Goal: Find contact information: Find contact information

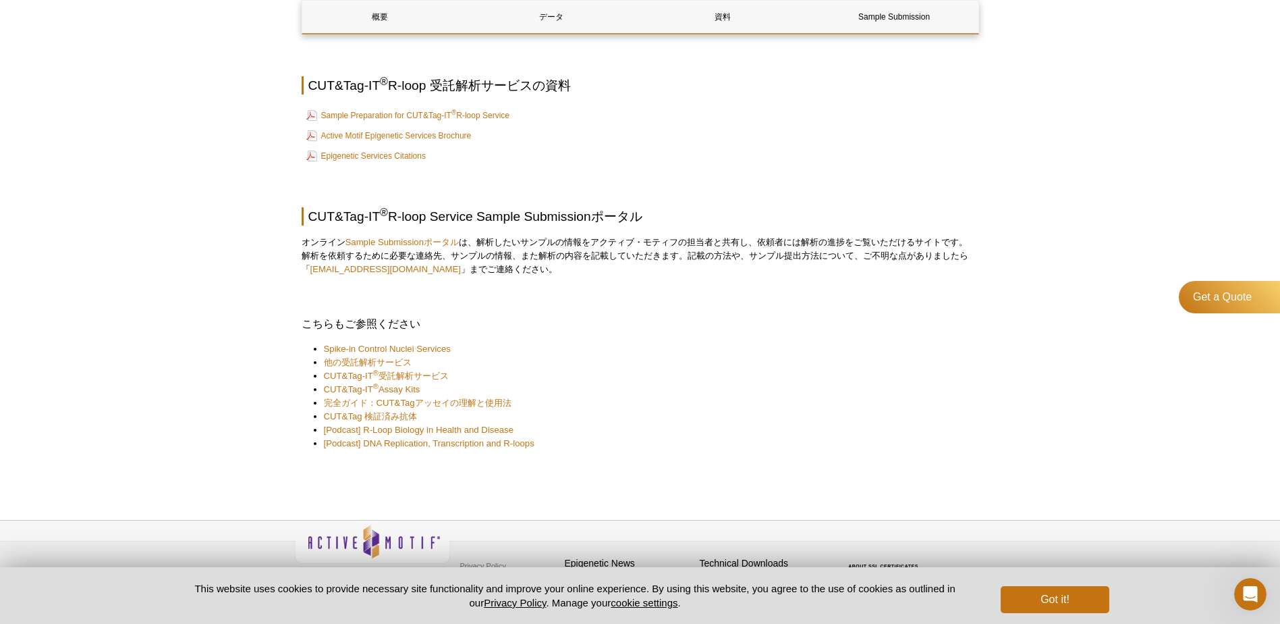
scroll to position [1893, 0]
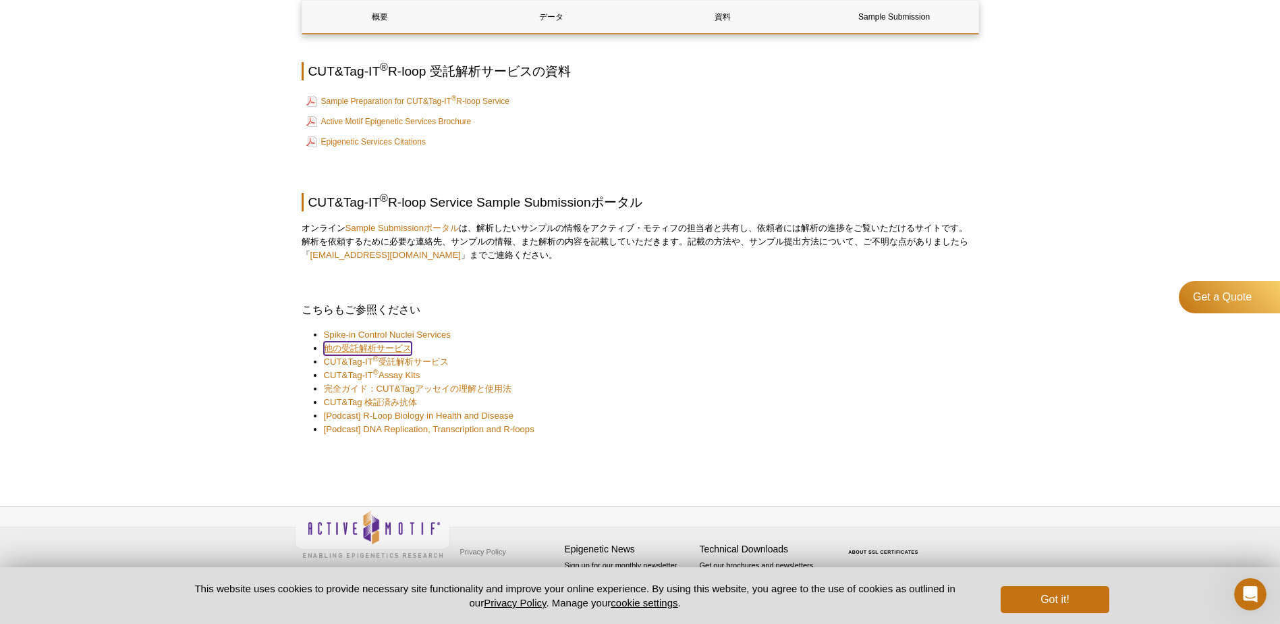
click at [400, 347] on link "他の受託解析サービス" at bounding box center [368, 348] width 88 height 13
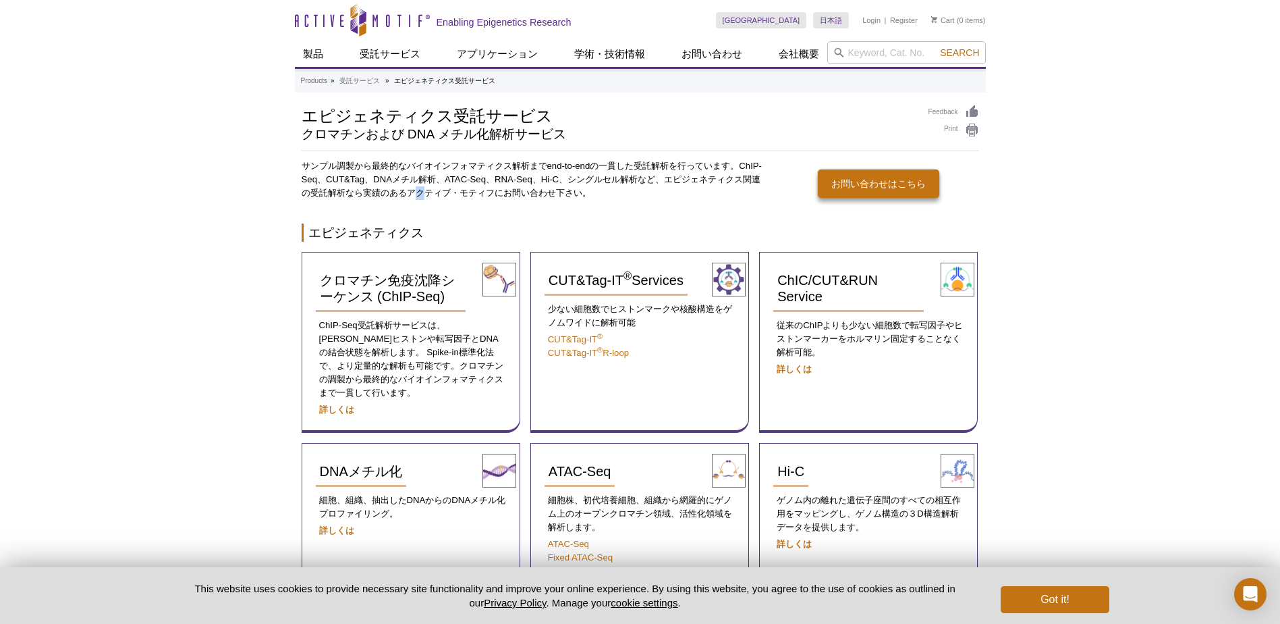
drag, startPoint x: 413, startPoint y: 192, endPoint x: 428, endPoint y: 192, distance: 14.8
click at [428, 192] on p "サンプル調製から最終的なバイオインフォマティクス解析までend-to-endの一貫した受託解析を行っています。ChIP-Seq、CUT&Tag、DNAメチル解…" at bounding box center [535, 179] width 467 height 40
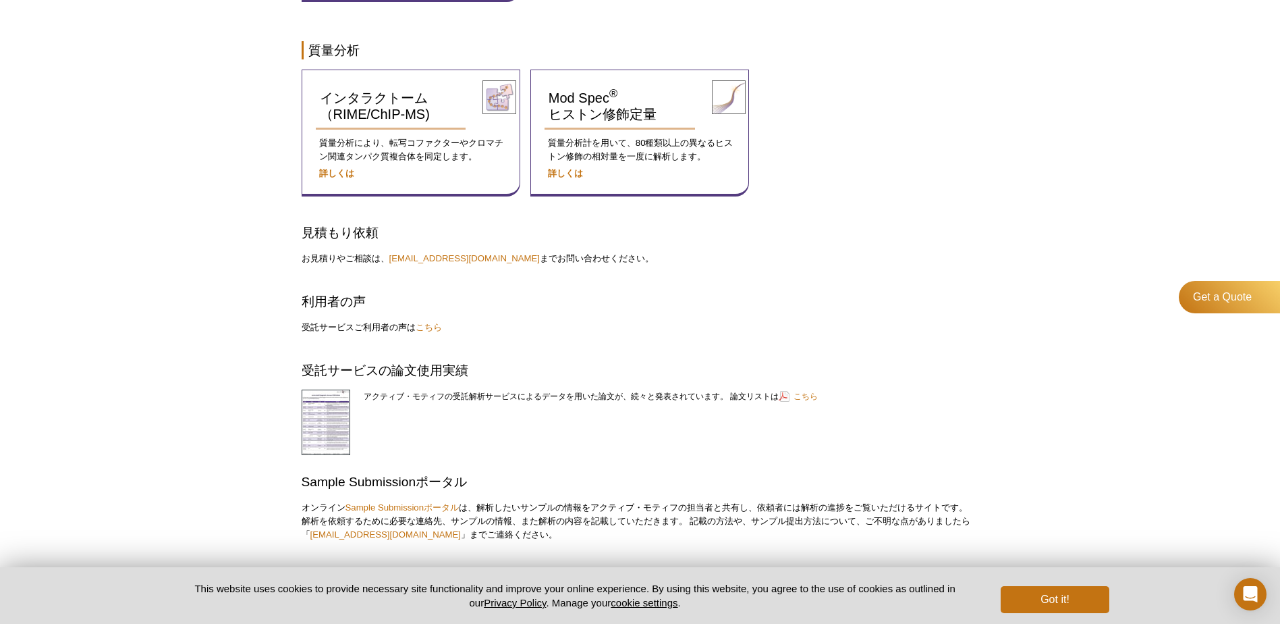
scroll to position [1147, 0]
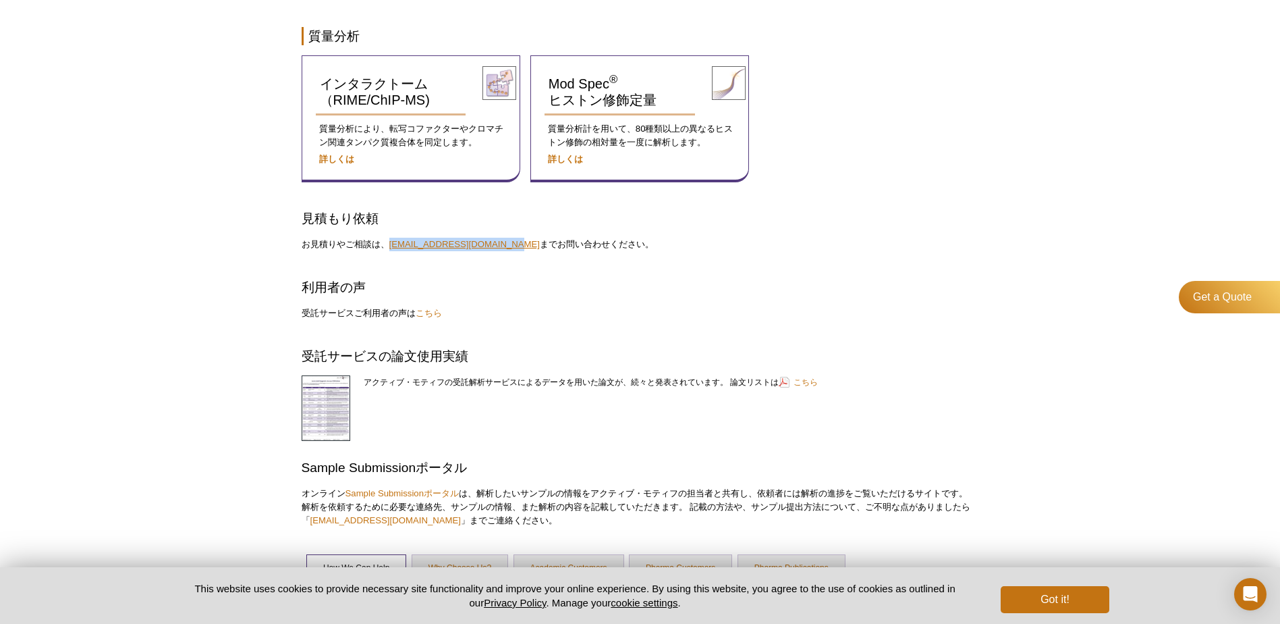
drag, startPoint x: 388, startPoint y: 233, endPoint x: 497, endPoint y: 230, distance: 109.4
click at [497, 238] on p "お見積りやご相談は、 [EMAIL_ADDRESS][DOMAIN_NAME] までお問い合わせください。" at bounding box center [641, 244] width 678 height 13
drag, startPoint x: 389, startPoint y: 232, endPoint x: 497, endPoint y: 232, distance: 108.0
click at [497, 238] on p "お見積りやご相談は、 [EMAIL_ADDRESS][DOMAIN_NAME] までお問い合わせください。" at bounding box center [641, 244] width 678 height 13
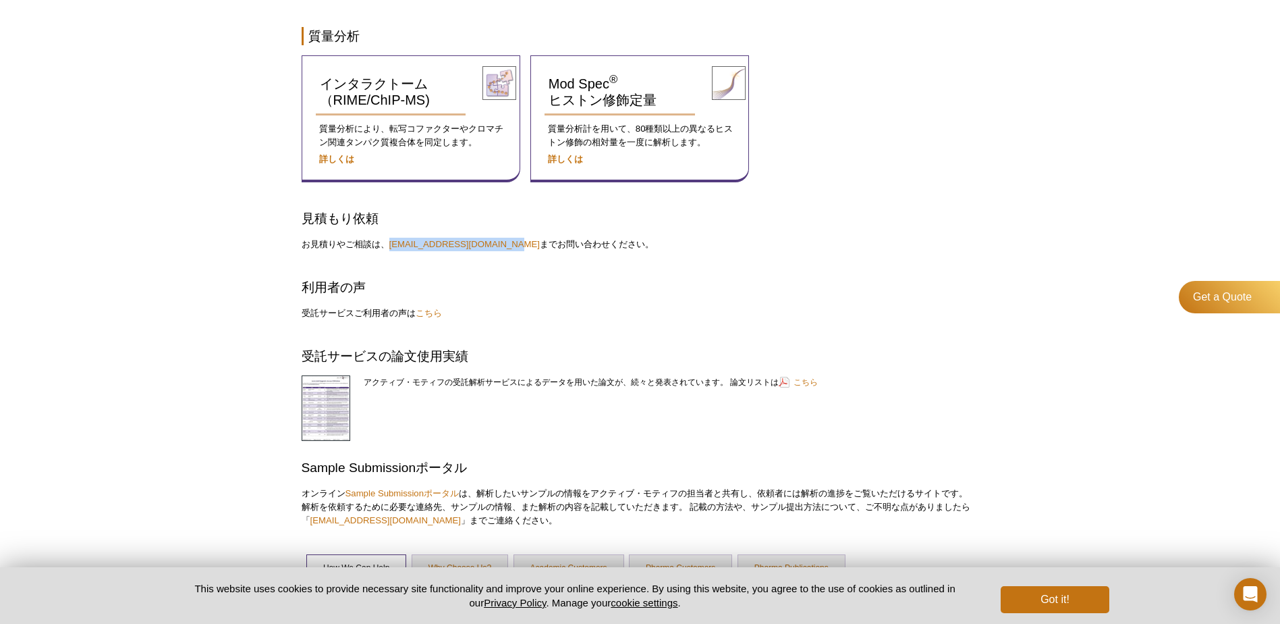
copy link "[EMAIL_ADDRESS][DOMAIN_NAME]"
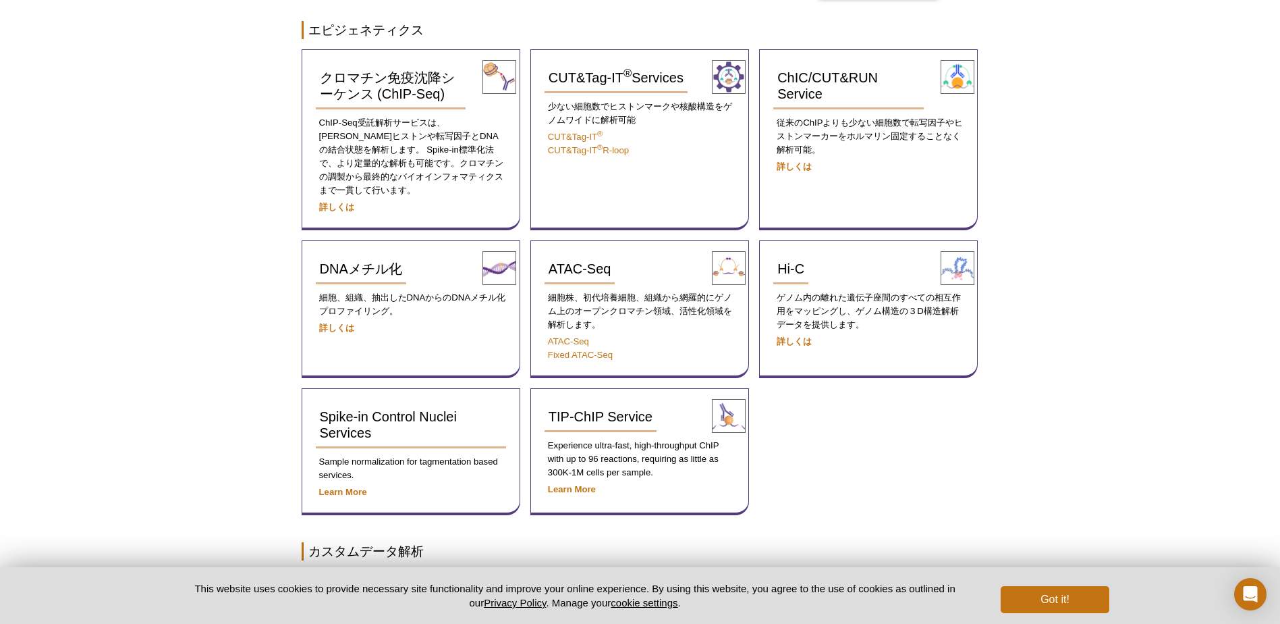
scroll to position [0, 0]
